Goal: Find specific page/section: Find specific page/section

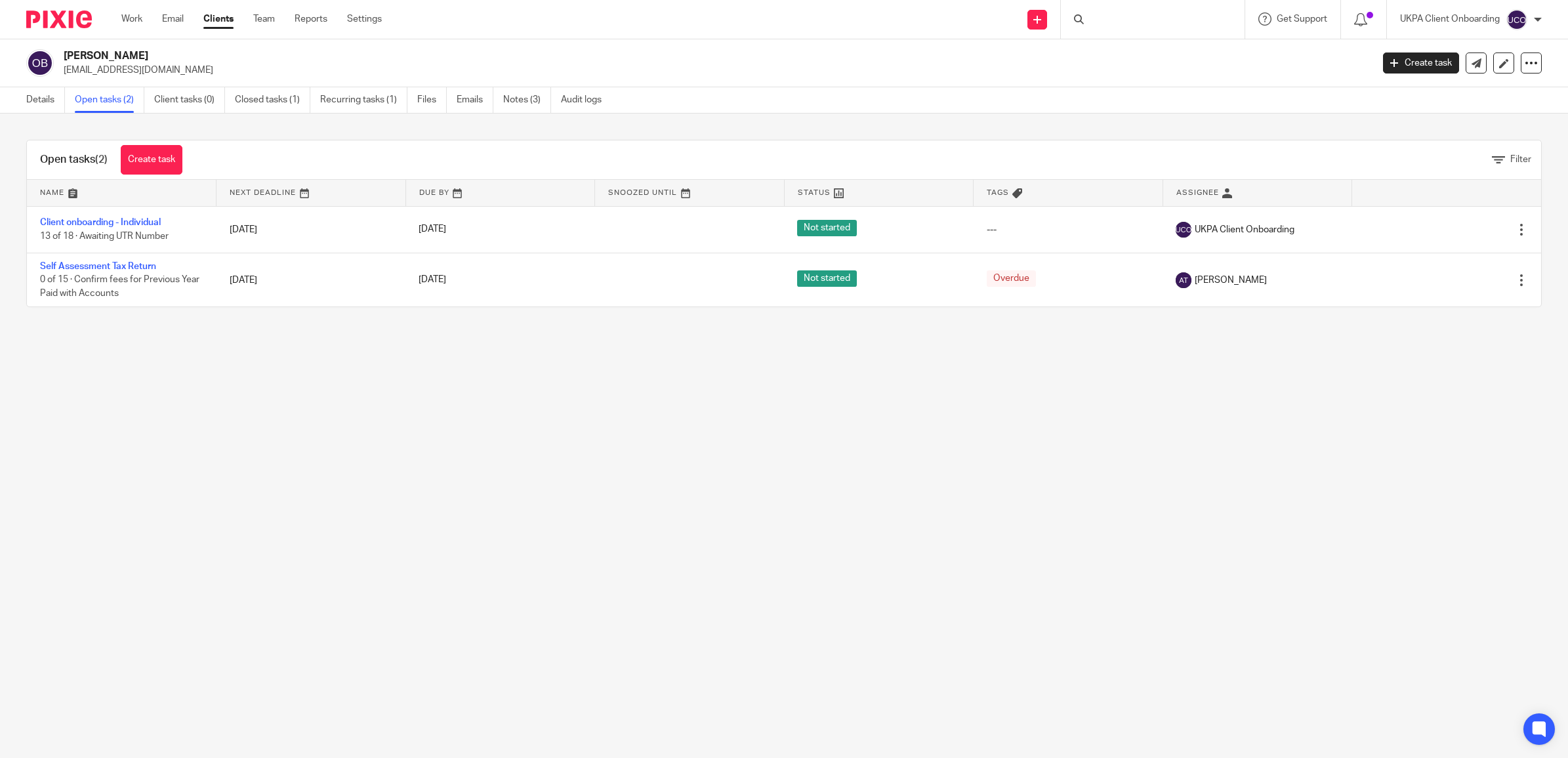
click at [1102, 20] on div at bounding box center [1152, 19] width 183 height 39
click at [1097, 27] on div at bounding box center [1152, 19] width 183 height 39
click at [1120, 14] on form at bounding box center [1157, 19] width 140 height 16
click at [1101, 24] on input "Search" at bounding box center [1146, 22] width 118 height 12
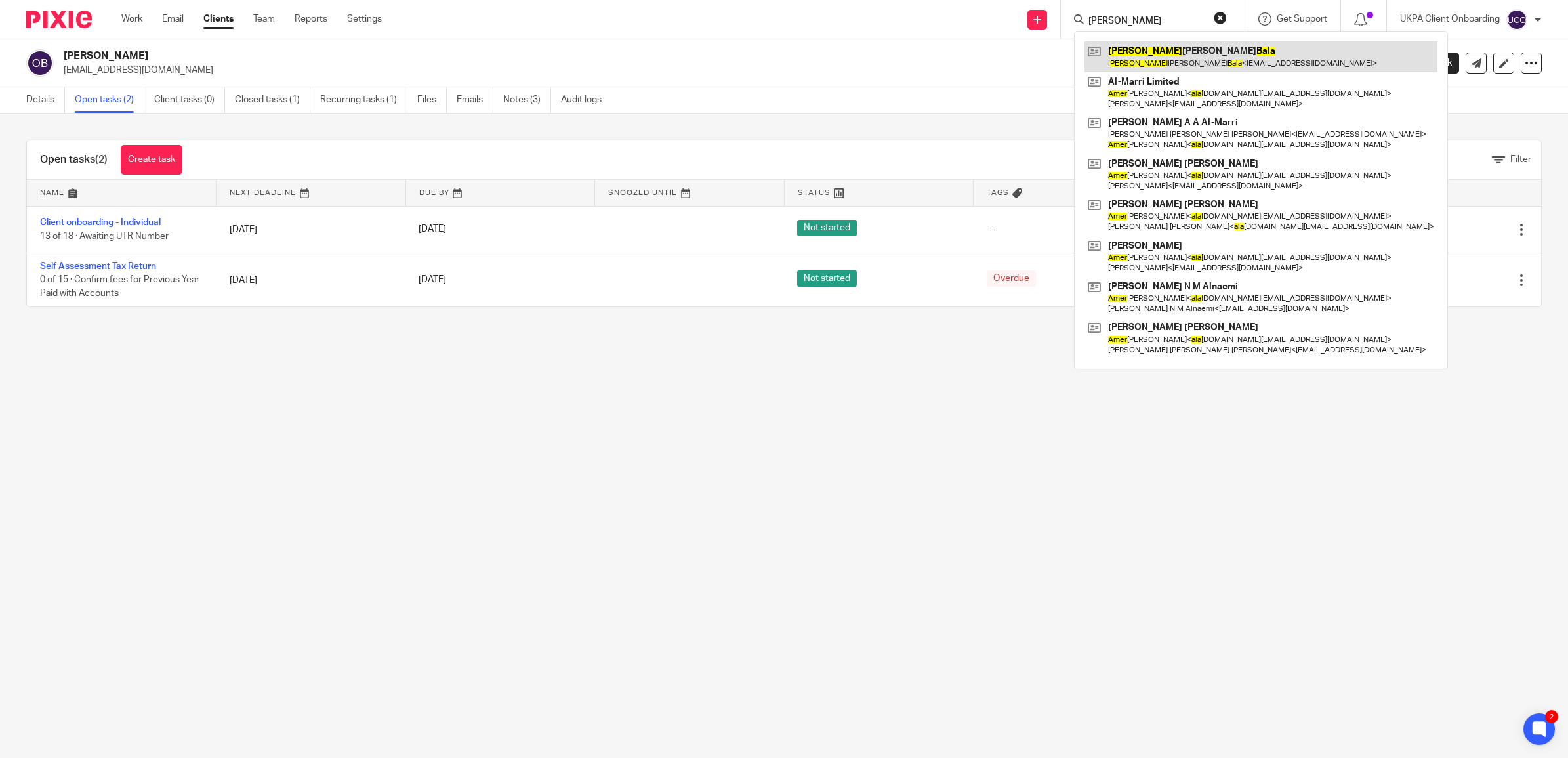
type input "[PERSON_NAME]"
click at [1139, 67] on link at bounding box center [1261, 56] width 353 height 31
